Goal: Information Seeking & Learning: Learn about a topic

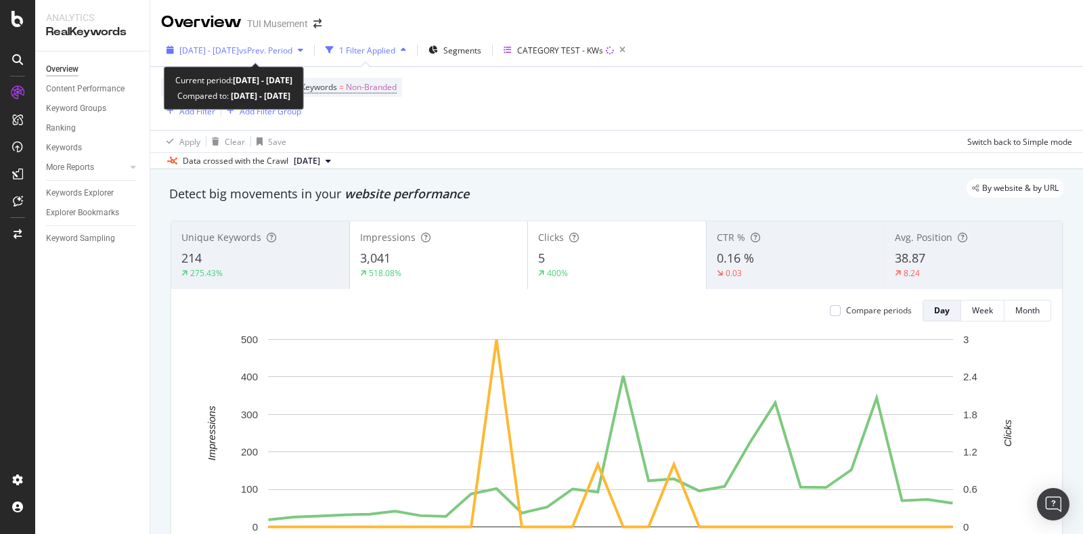
click at [239, 54] on span "[DATE] - [DATE]" at bounding box center [209, 51] width 60 height 12
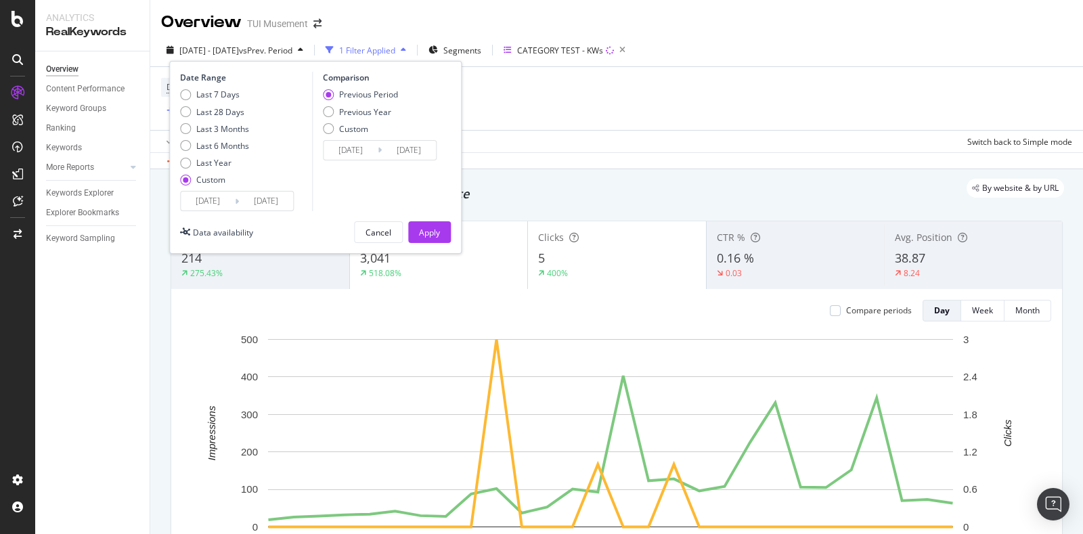
click at [208, 200] on input "[DATE]" at bounding box center [208, 201] width 54 height 19
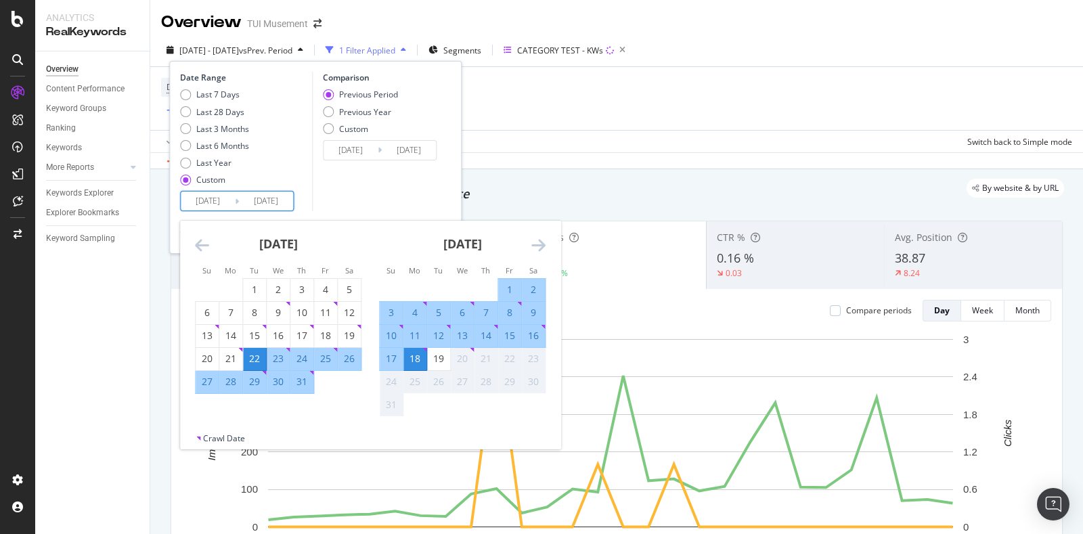
click at [310, 380] on div "31" at bounding box center [301, 382] width 23 height 14
type input "[DATE]"
click at [447, 353] on div "19" at bounding box center [438, 359] width 23 height 14
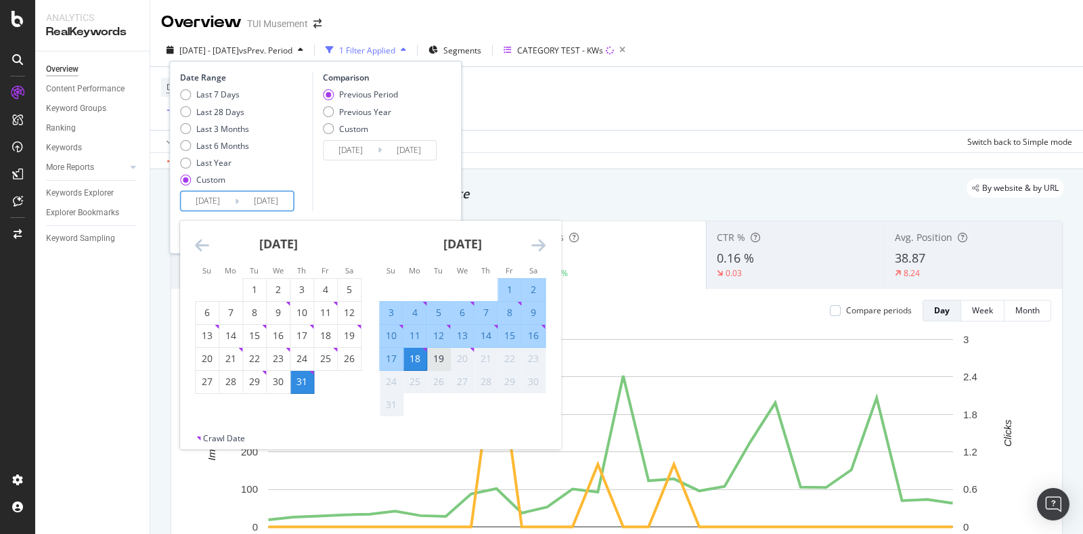
type input "[DATE]"
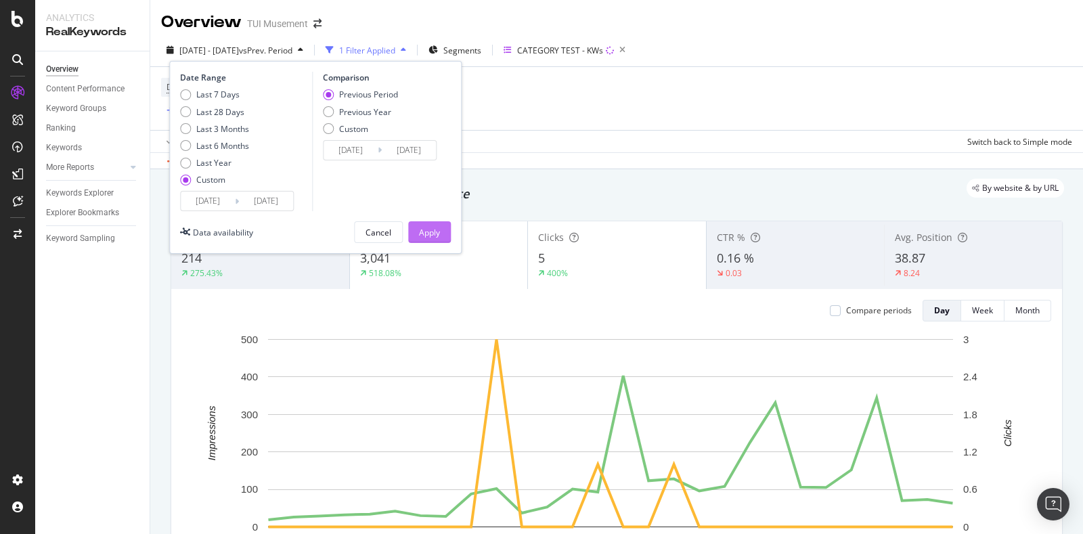
click at [445, 235] on button "Apply" at bounding box center [429, 232] width 43 height 22
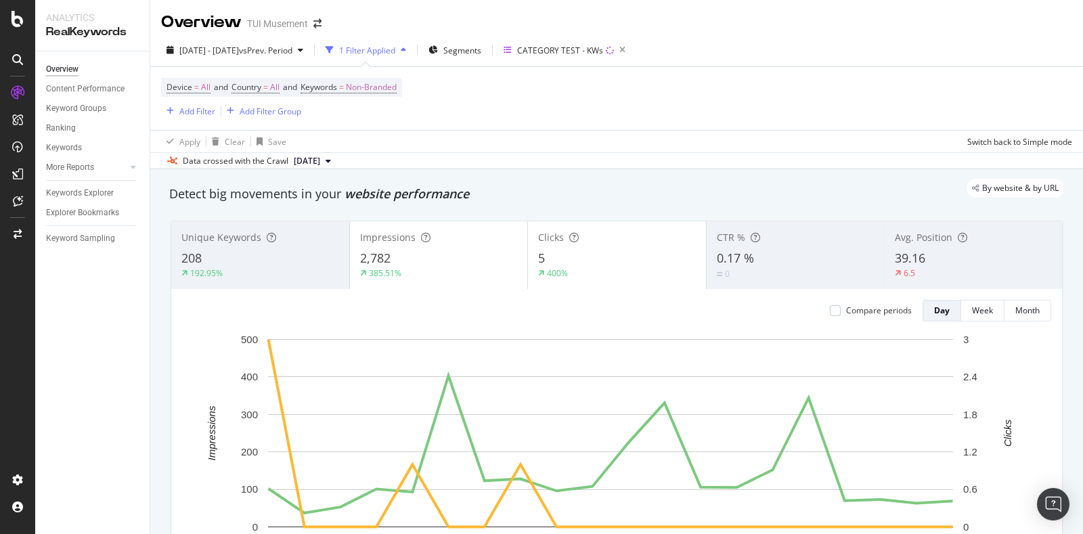
click at [238, 248] on div "Unique Keywords 208 192.95%" at bounding box center [260, 255] width 178 height 61
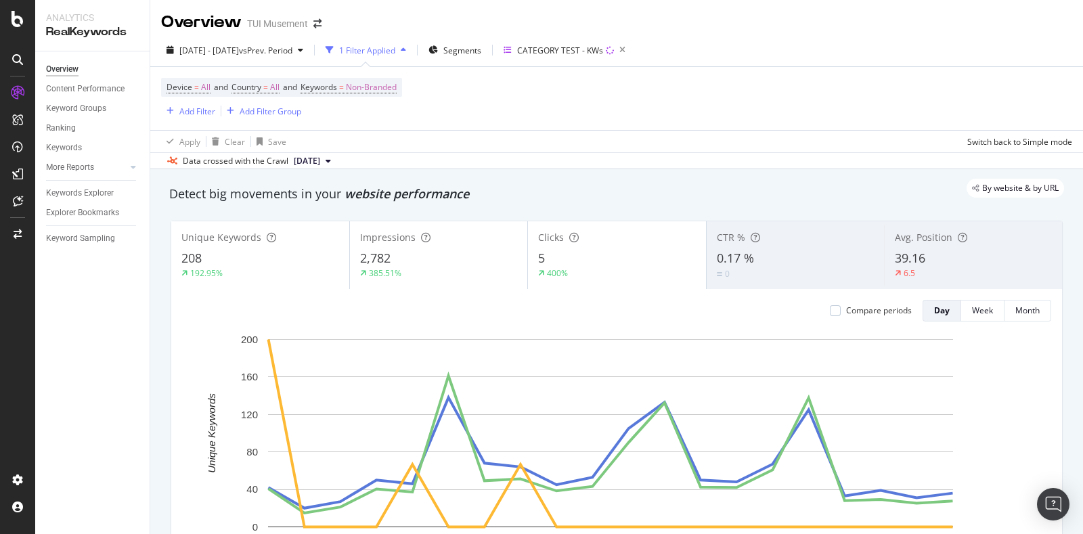
click at [258, 247] on div "Unique Keywords 208 192.95%" at bounding box center [260, 255] width 178 height 61
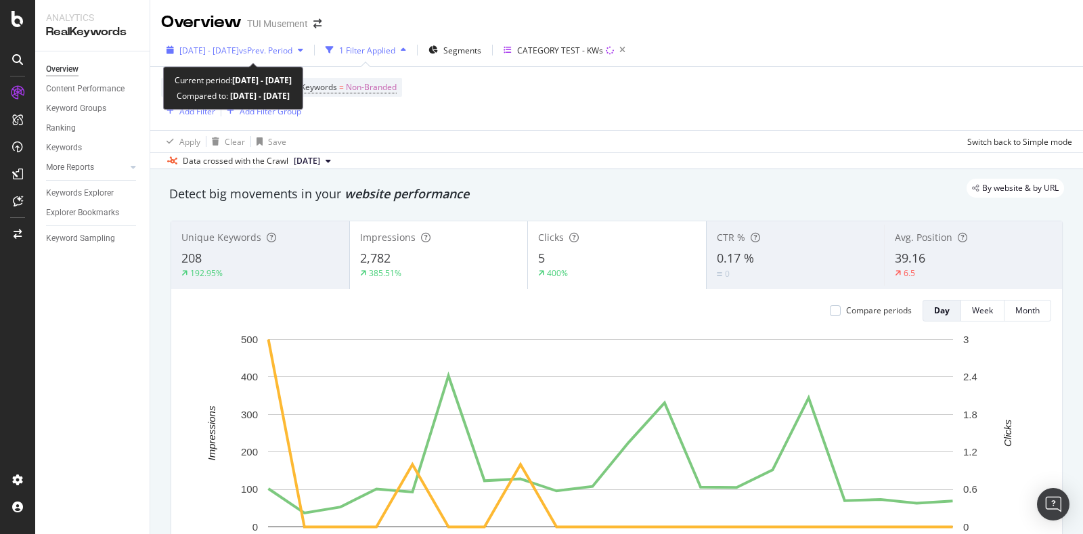
click at [239, 45] on span "[DATE] - [DATE]" at bounding box center [209, 51] width 60 height 12
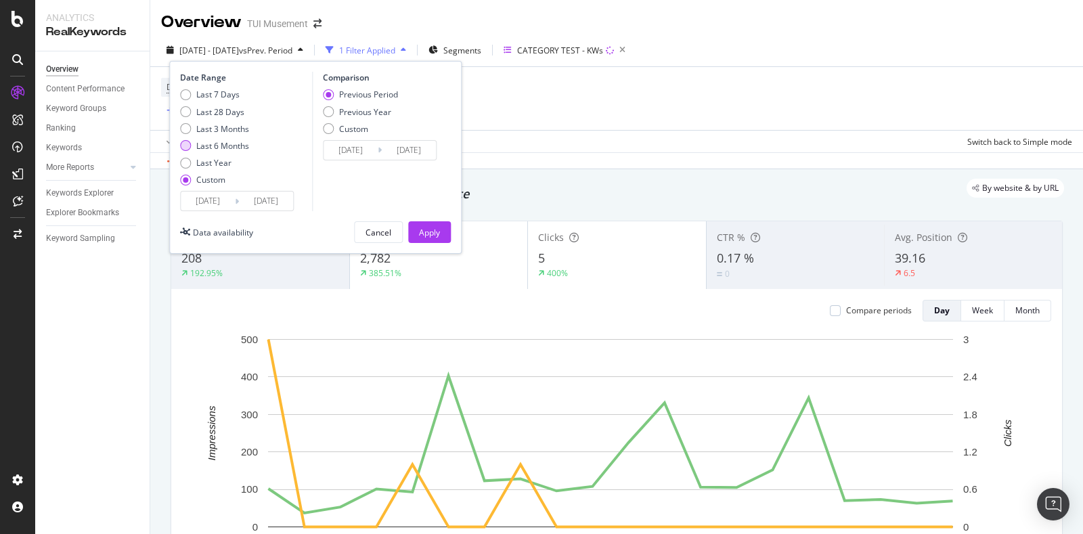
click at [227, 145] on div "Last 6 Months" at bounding box center [222, 146] width 53 height 12
type input "[DATE]"
click at [430, 233] on div "Apply" at bounding box center [429, 233] width 21 height 12
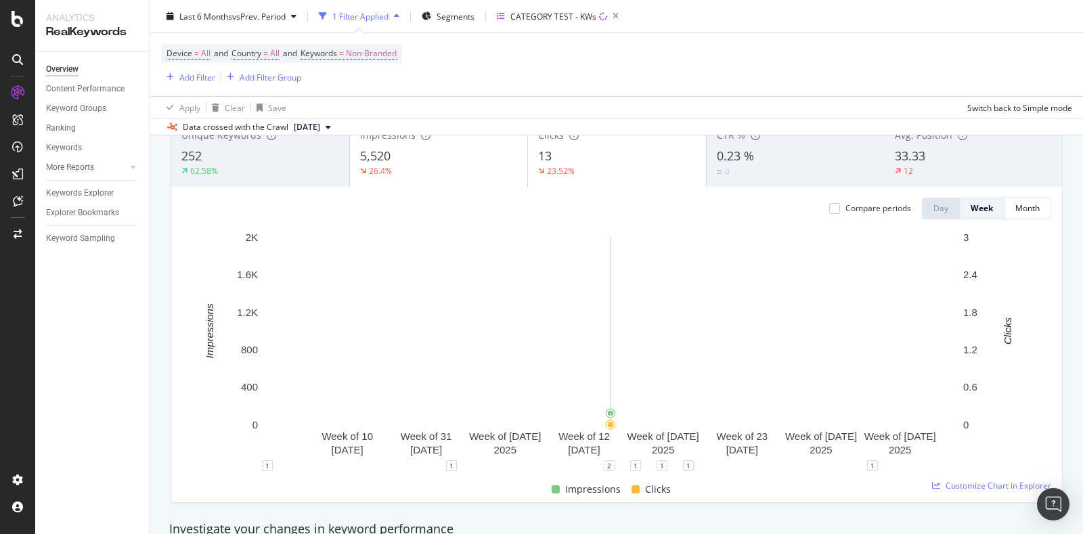
scroll to position [84, 0]
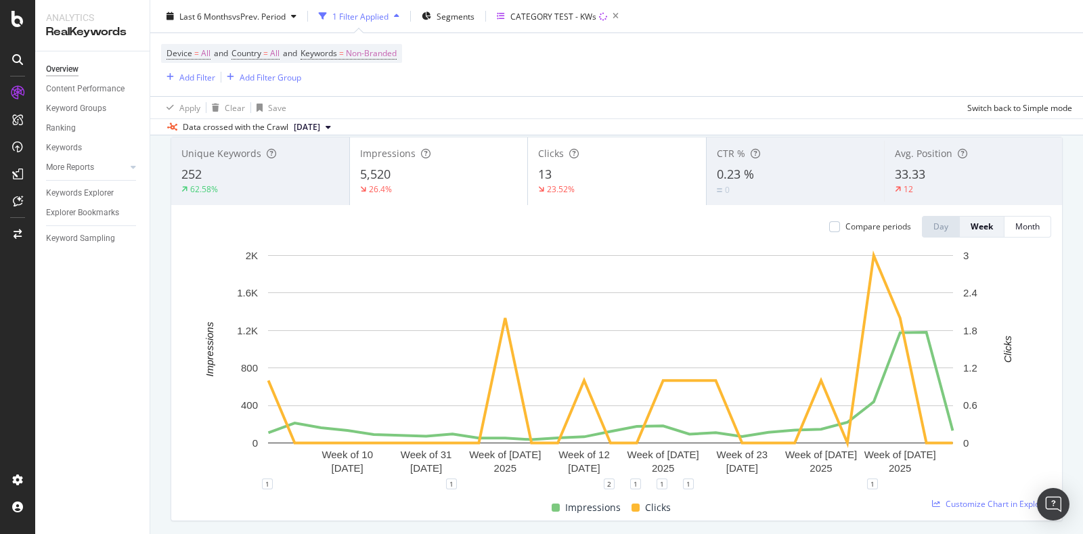
click at [246, 181] on div "252" at bounding box center [260, 175] width 158 height 18
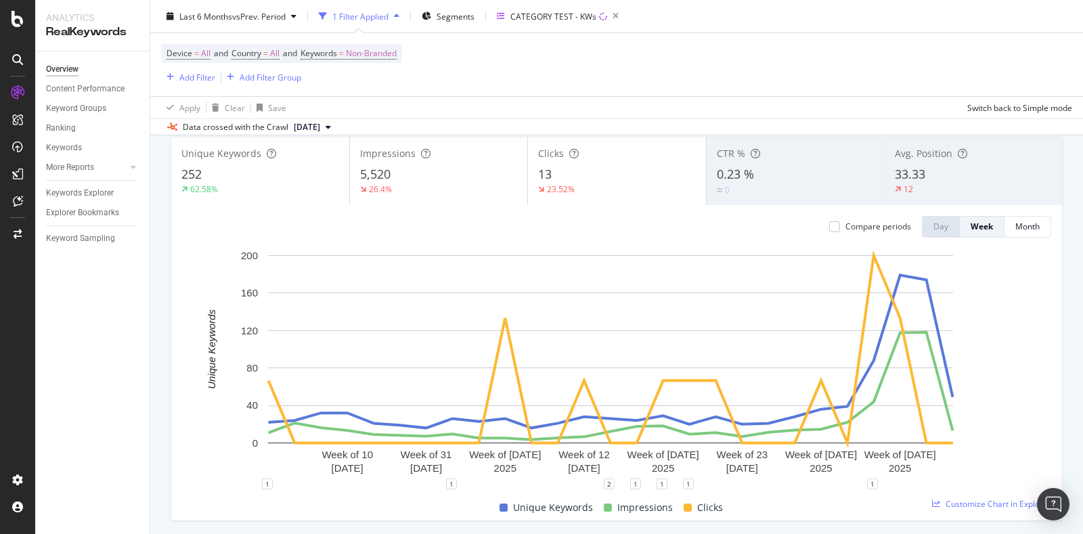
click at [594, 160] on div "Clicks 13 23.52%" at bounding box center [617, 171] width 178 height 61
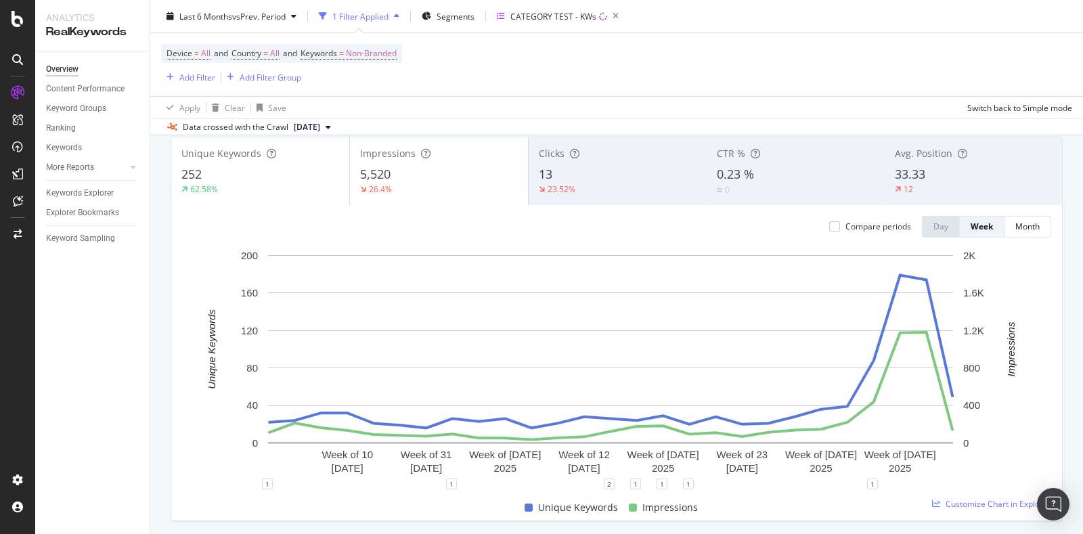
click at [914, 184] on div "12" at bounding box center [912, 189] width 34 height 12
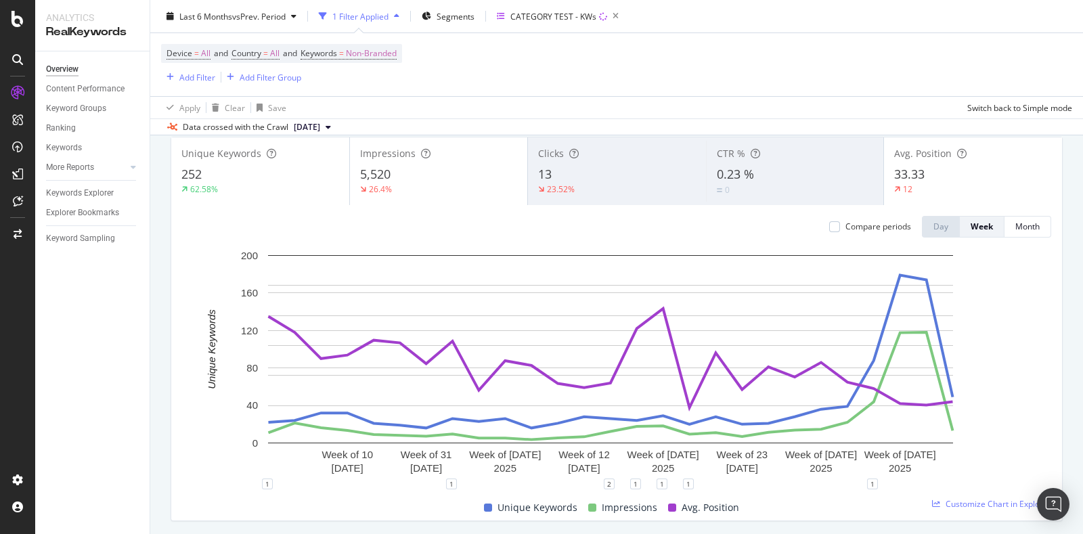
click at [930, 174] on div "33.33" at bounding box center [973, 175] width 158 height 18
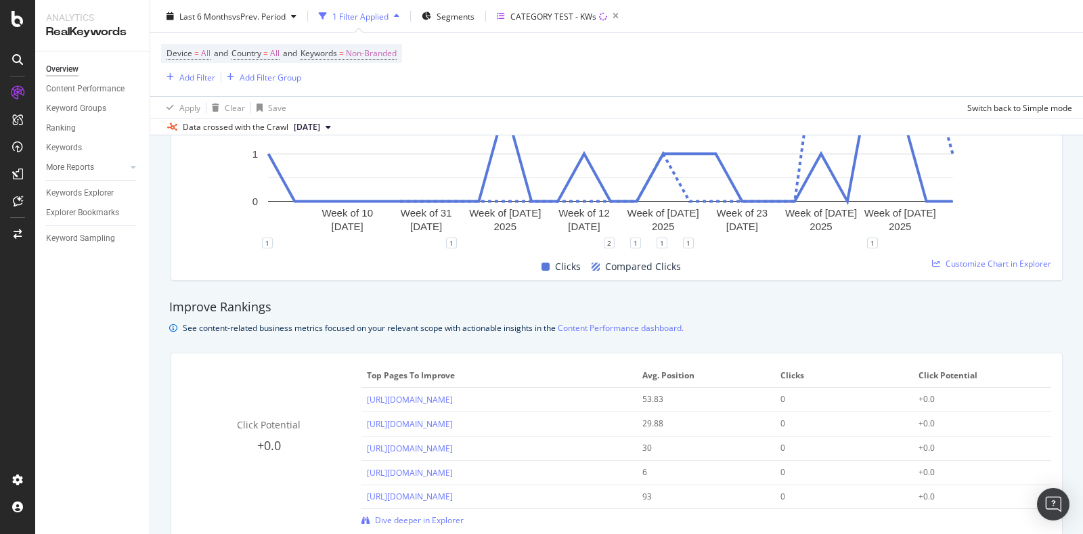
scroll to position [254, 0]
